Goal: Task Accomplishment & Management: Use online tool/utility

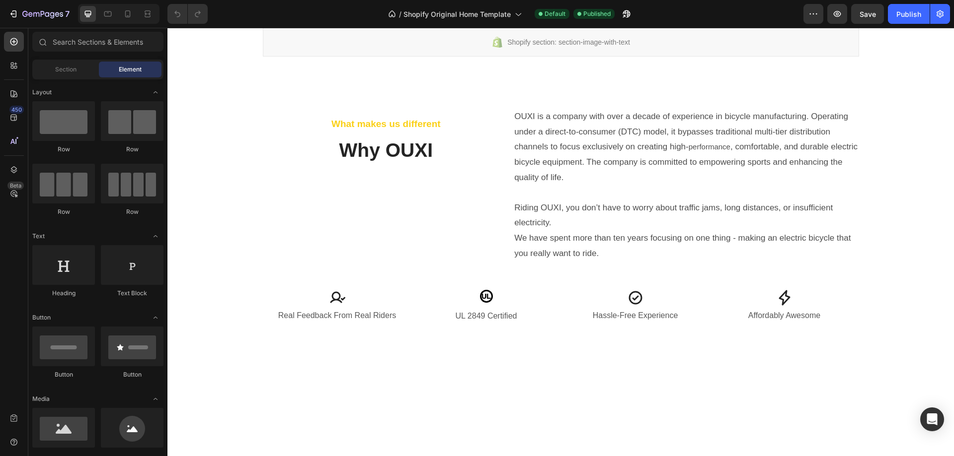
scroll to position [1191, 0]
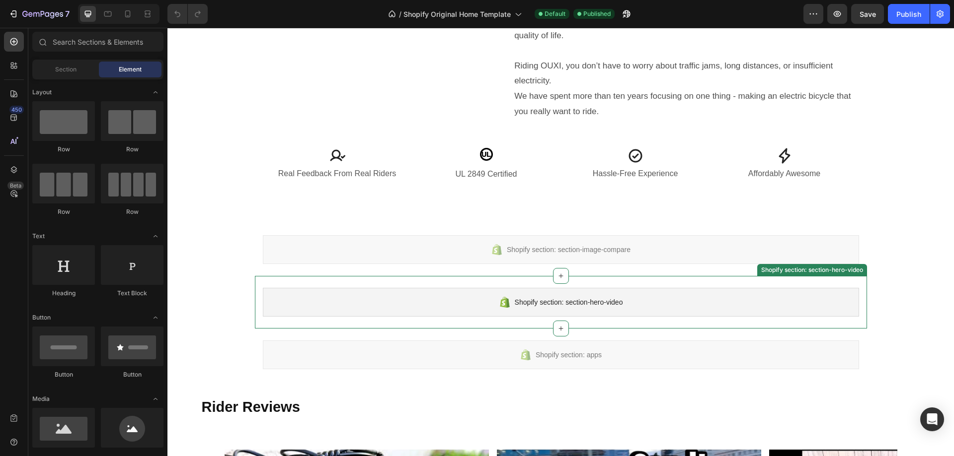
click at [382, 288] on div "Shopify section: section-hero-video" at bounding box center [561, 302] width 596 height 29
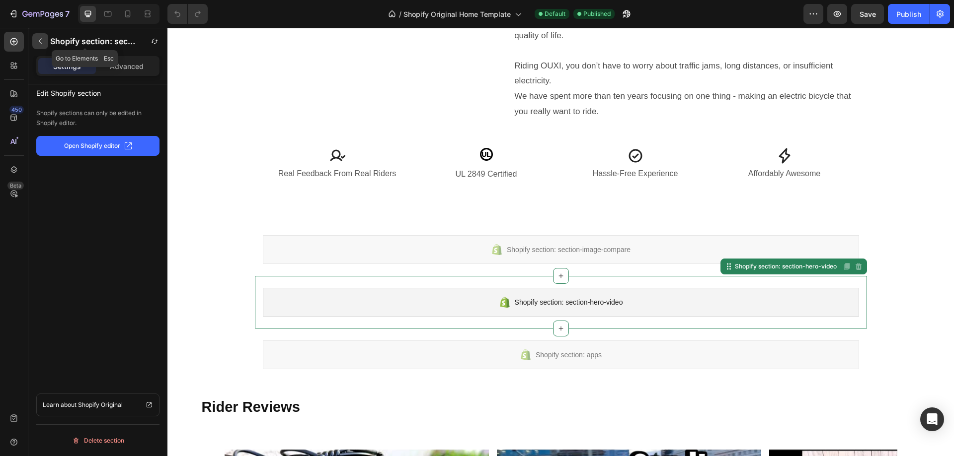
click at [42, 42] on icon "button" at bounding box center [40, 41] width 8 height 8
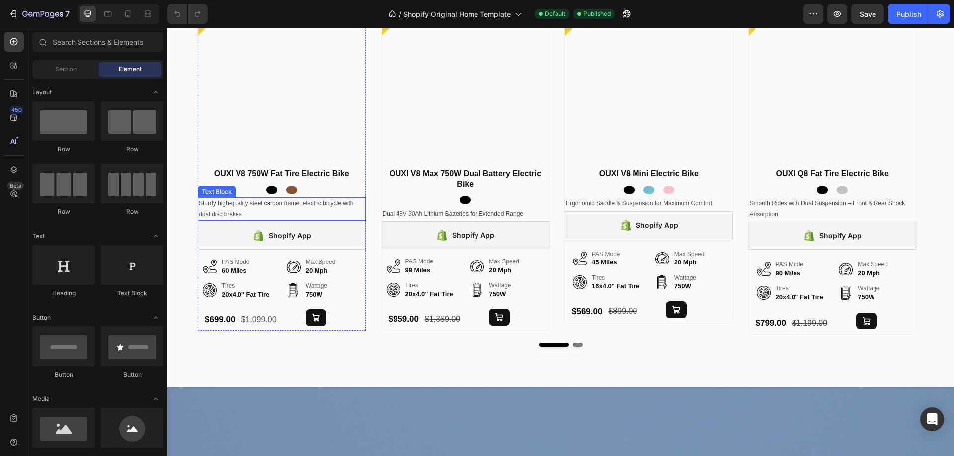
scroll to position [198, 0]
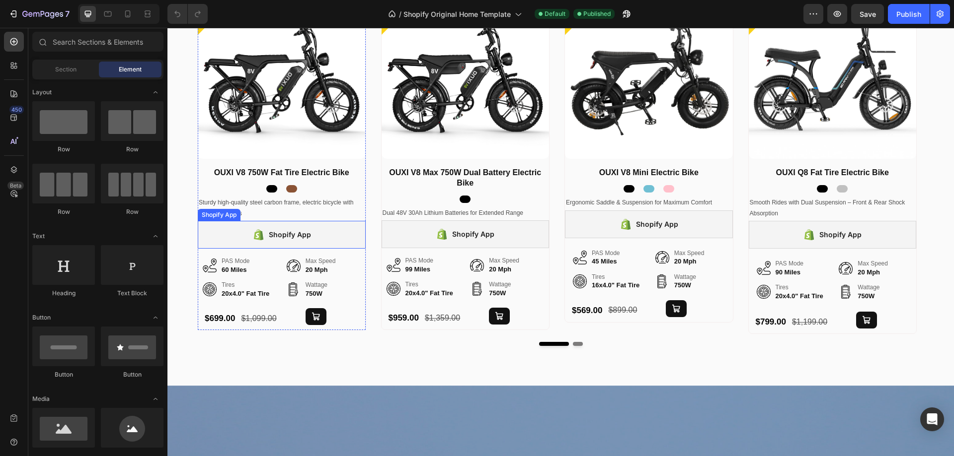
click at [340, 229] on div "Shopify App" at bounding box center [282, 235] width 168 height 28
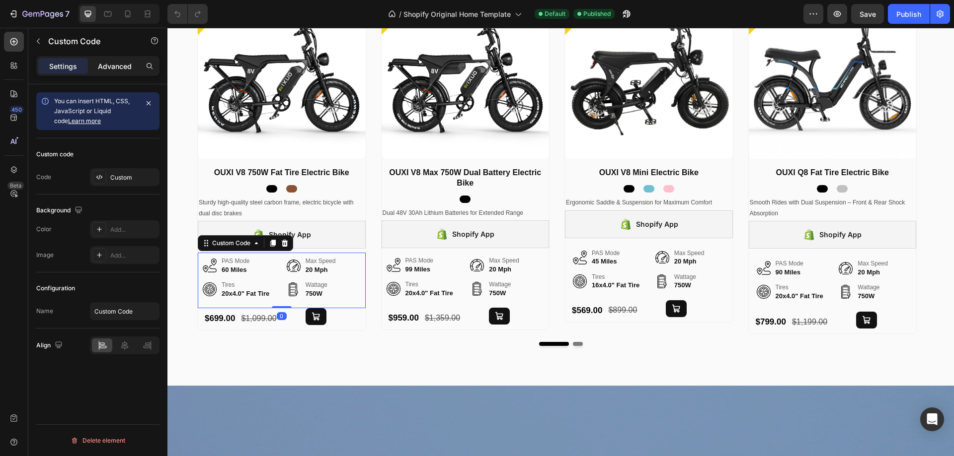
click at [114, 68] on p "Advanced" at bounding box center [115, 66] width 34 height 10
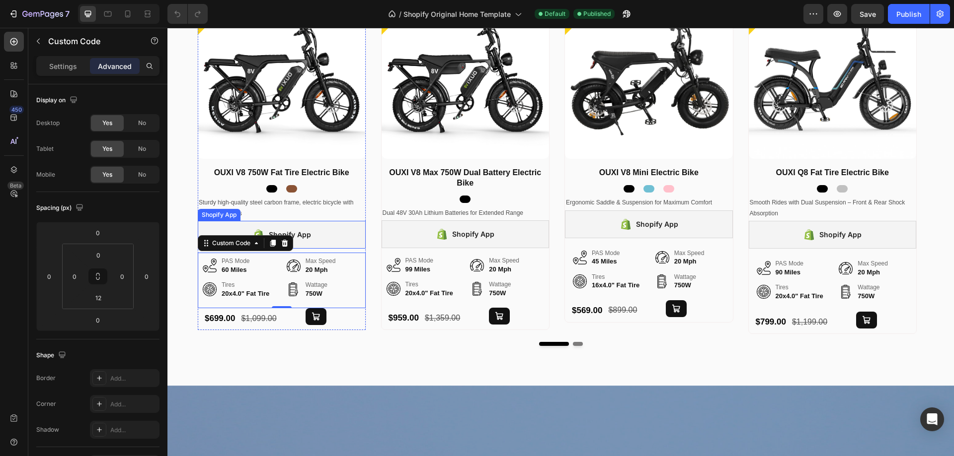
click at [350, 226] on div "Shopify App" at bounding box center [282, 235] width 168 height 28
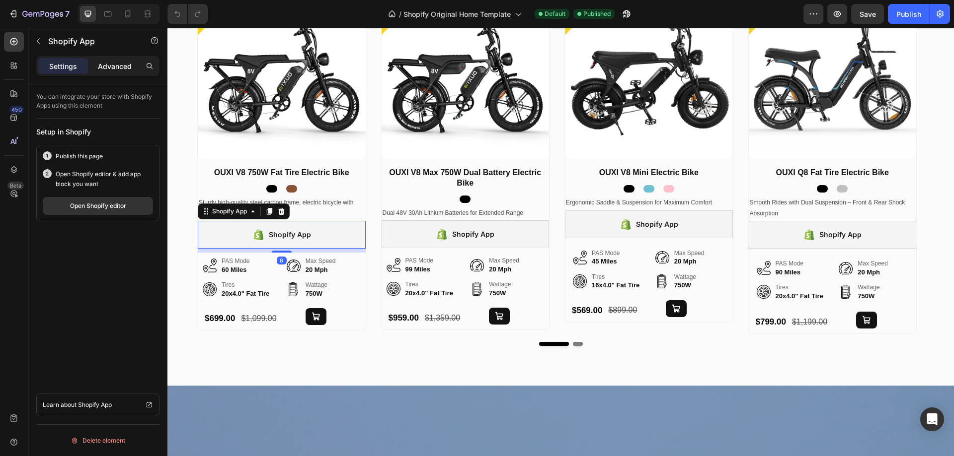
click at [106, 66] on p "Advanced" at bounding box center [115, 66] width 34 height 10
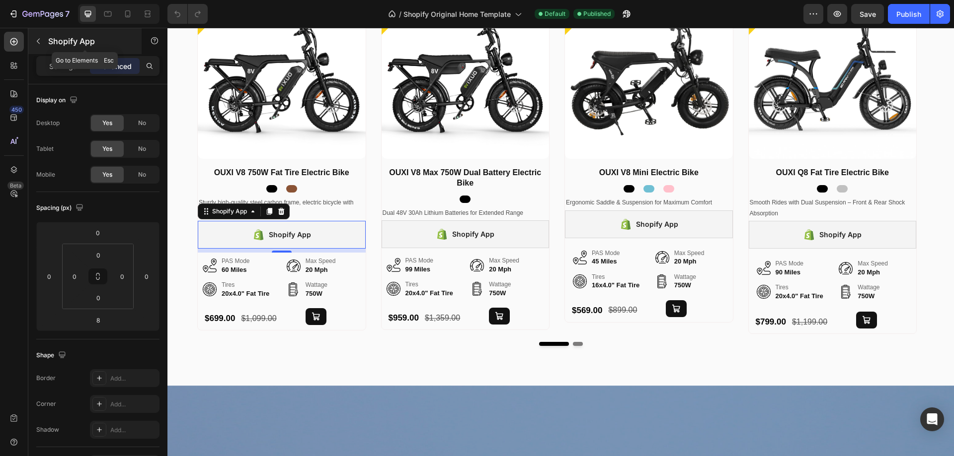
click at [41, 40] on icon "button" at bounding box center [38, 41] width 8 height 8
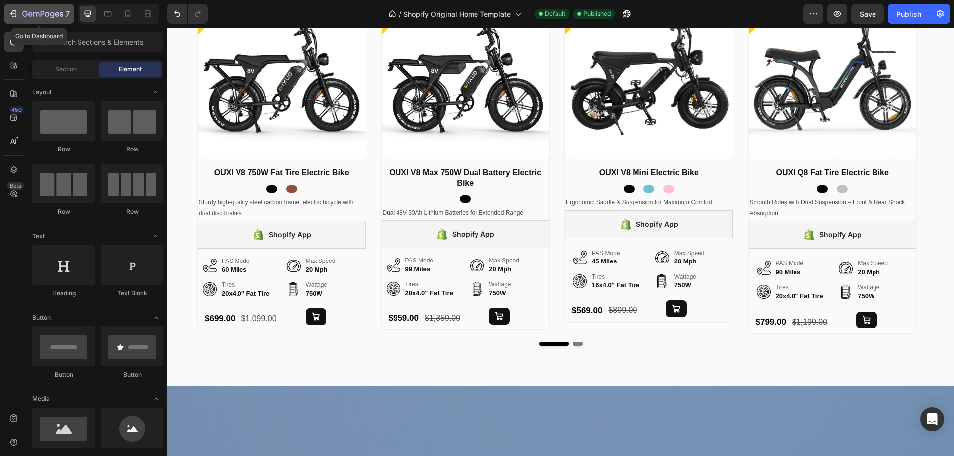
click at [20, 11] on div "7" at bounding box center [38, 14] width 61 height 12
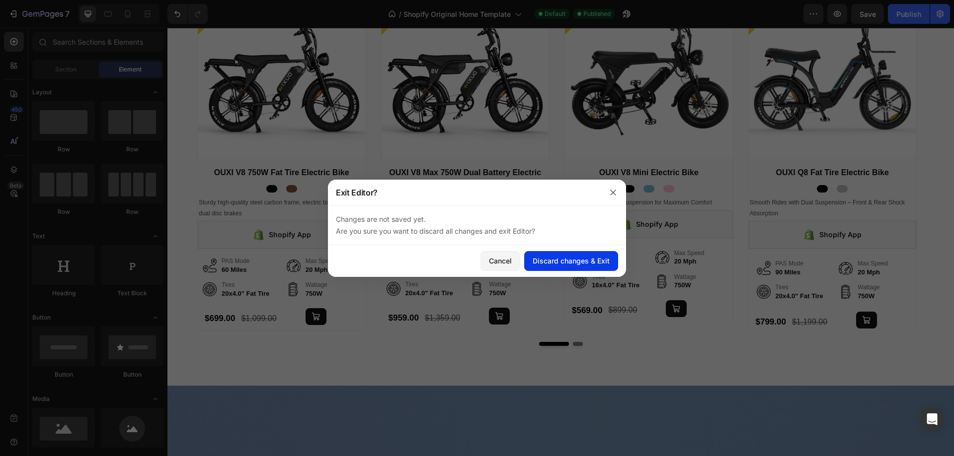
click at [596, 259] on div "Discard changes & Exit" at bounding box center [570, 261] width 77 height 10
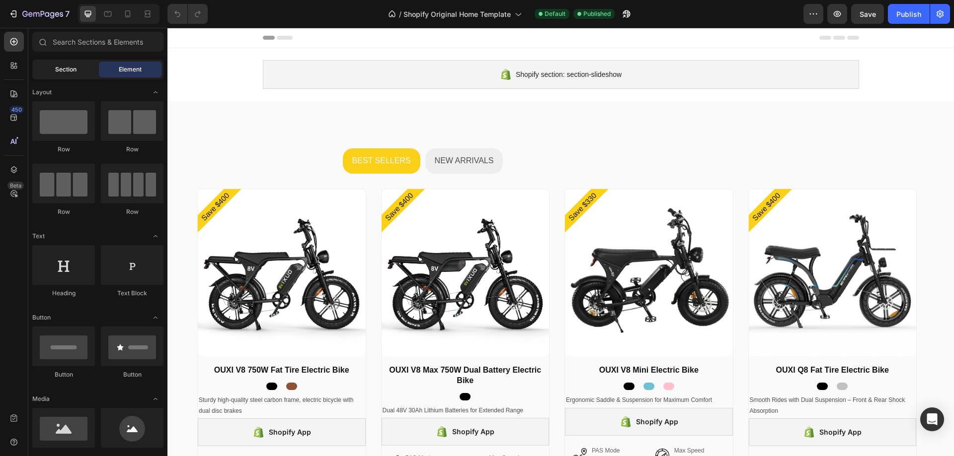
click at [78, 70] on div "Section" at bounding box center [65, 70] width 63 height 16
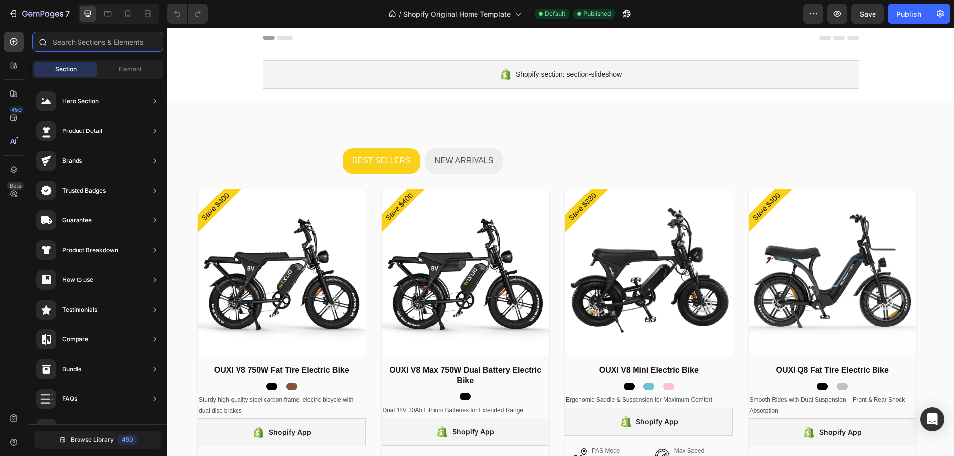
click at [85, 43] on input "text" at bounding box center [97, 42] width 131 height 20
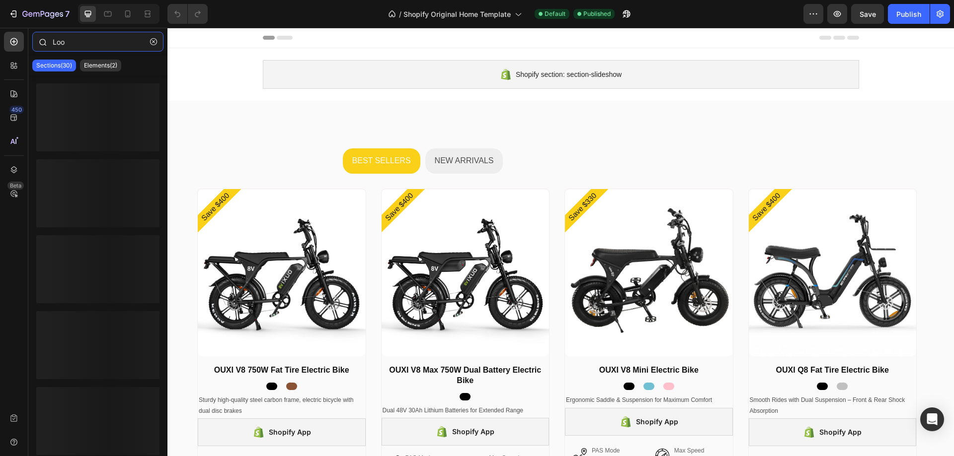
type input "Loox"
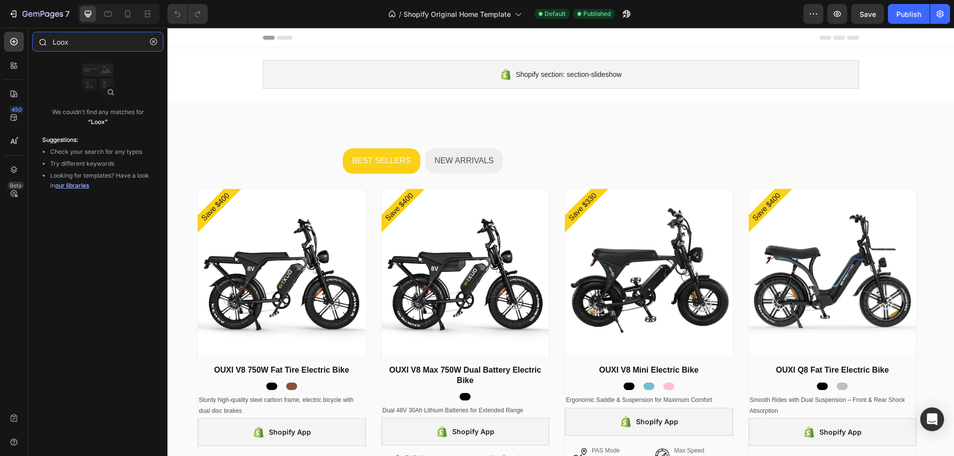
drag, startPoint x: 85, startPoint y: 43, endPoint x: 51, endPoint y: 45, distance: 34.8
click at [51, 45] on div "Loox" at bounding box center [97, 44] width 139 height 24
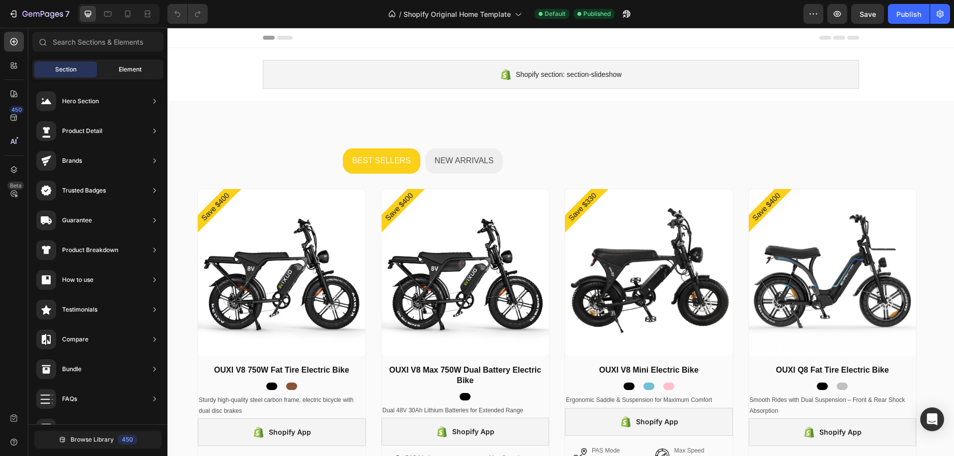
click at [113, 70] on div "Element" at bounding box center [130, 70] width 63 height 16
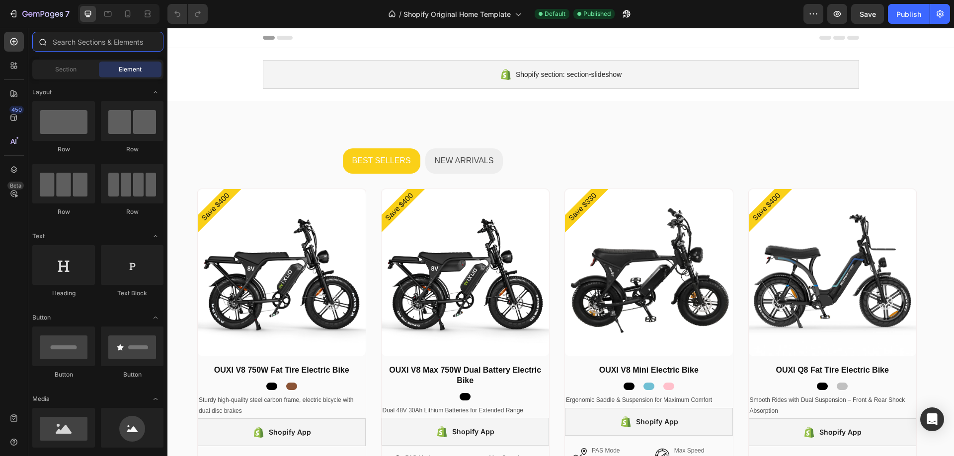
click at [109, 45] on input "text" at bounding box center [97, 42] width 131 height 20
paste input "Loox"
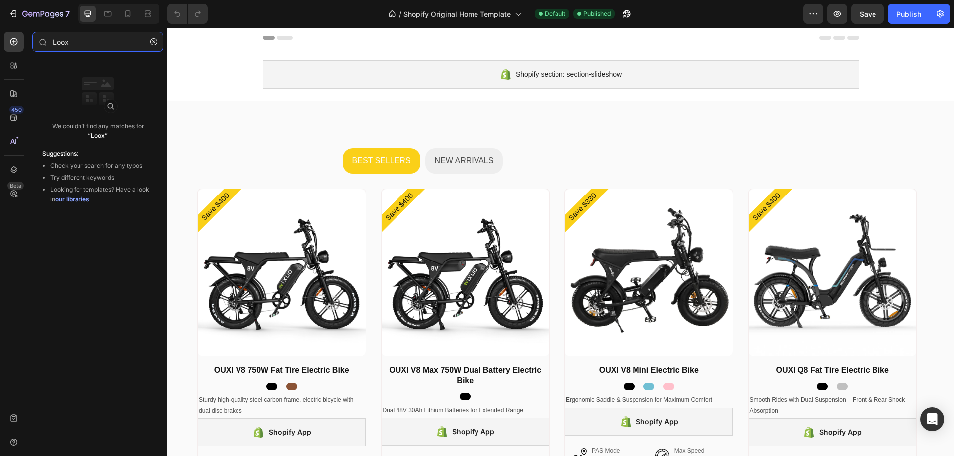
type input "Loox"
click at [150, 42] on icon "button" at bounding box center [153, 41] width 7 height 7
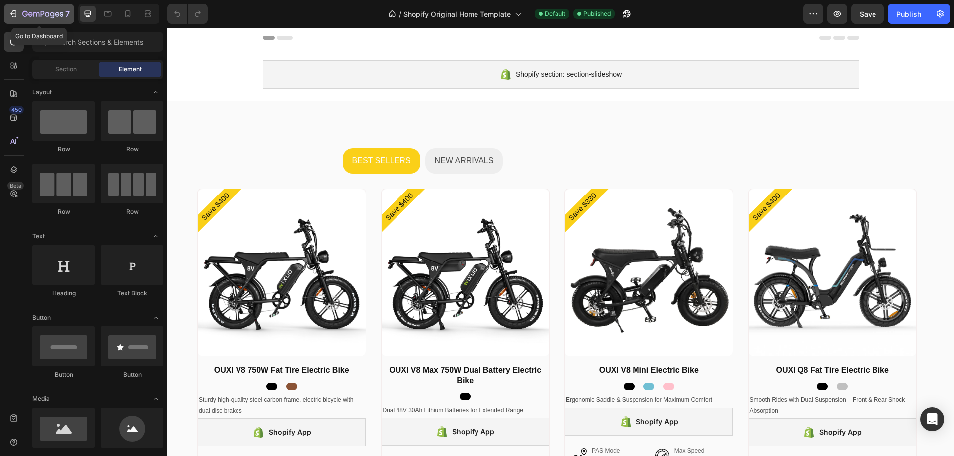
click at [29, 14] on icon "button" at bounding box center [30, 14] width 4 height 4
